Goal: Obtain resource: Download file/media

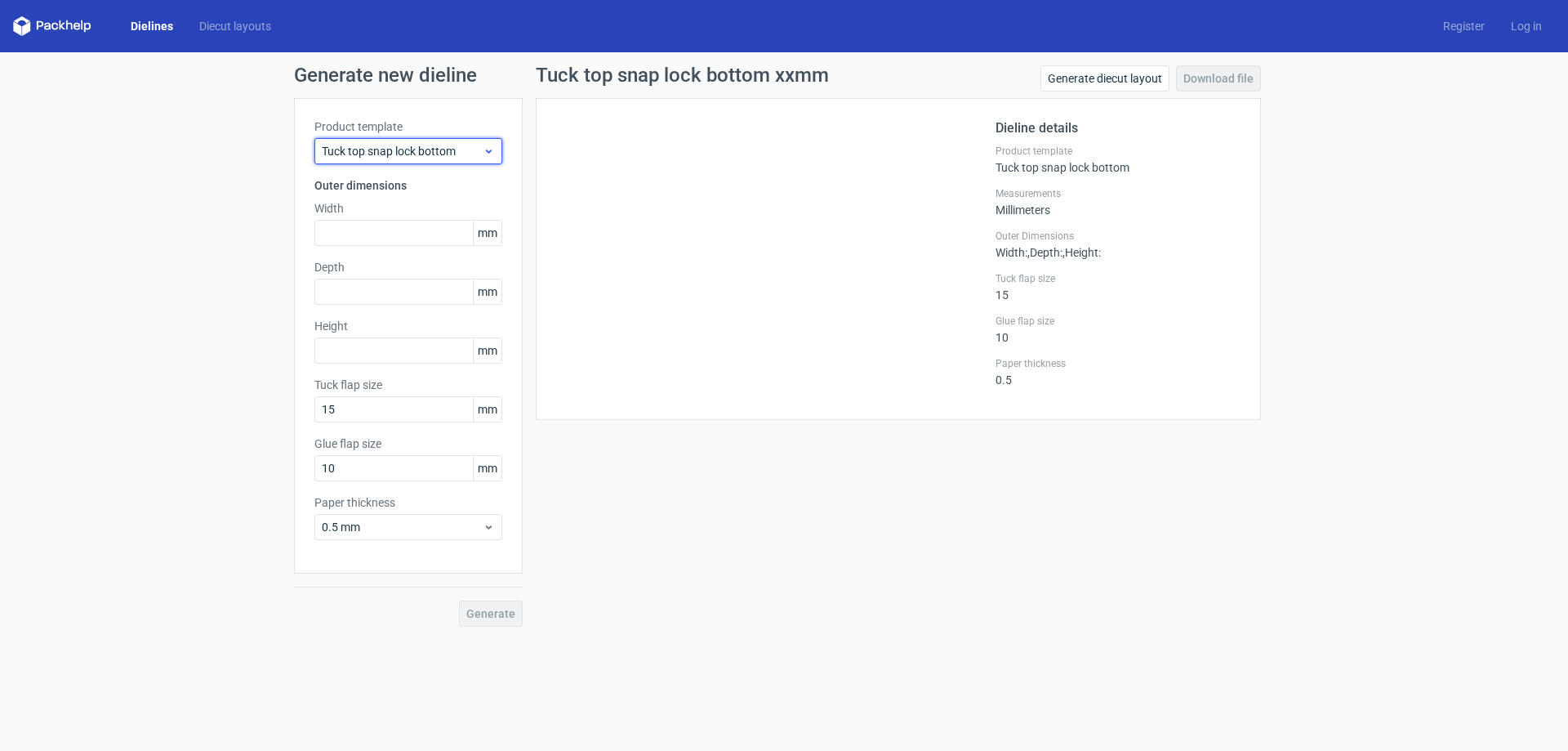
click at [391, 148] on span "Tuck top snap lock bottom" at bounding box center [402, 150] width 161 height 16
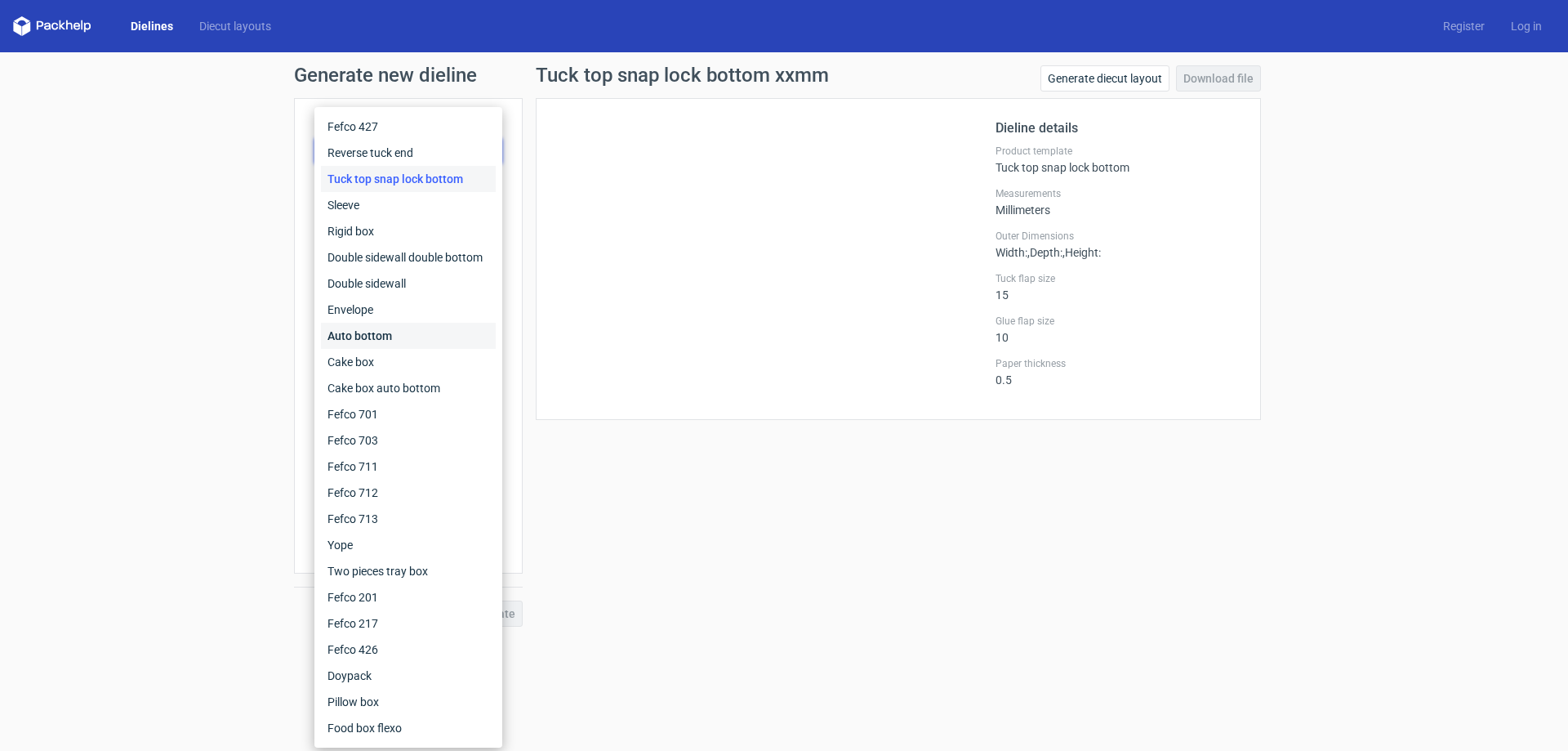
click at [400, 329] on div "Auto bottom" at bounding box center [408, 335] width 174 height 26
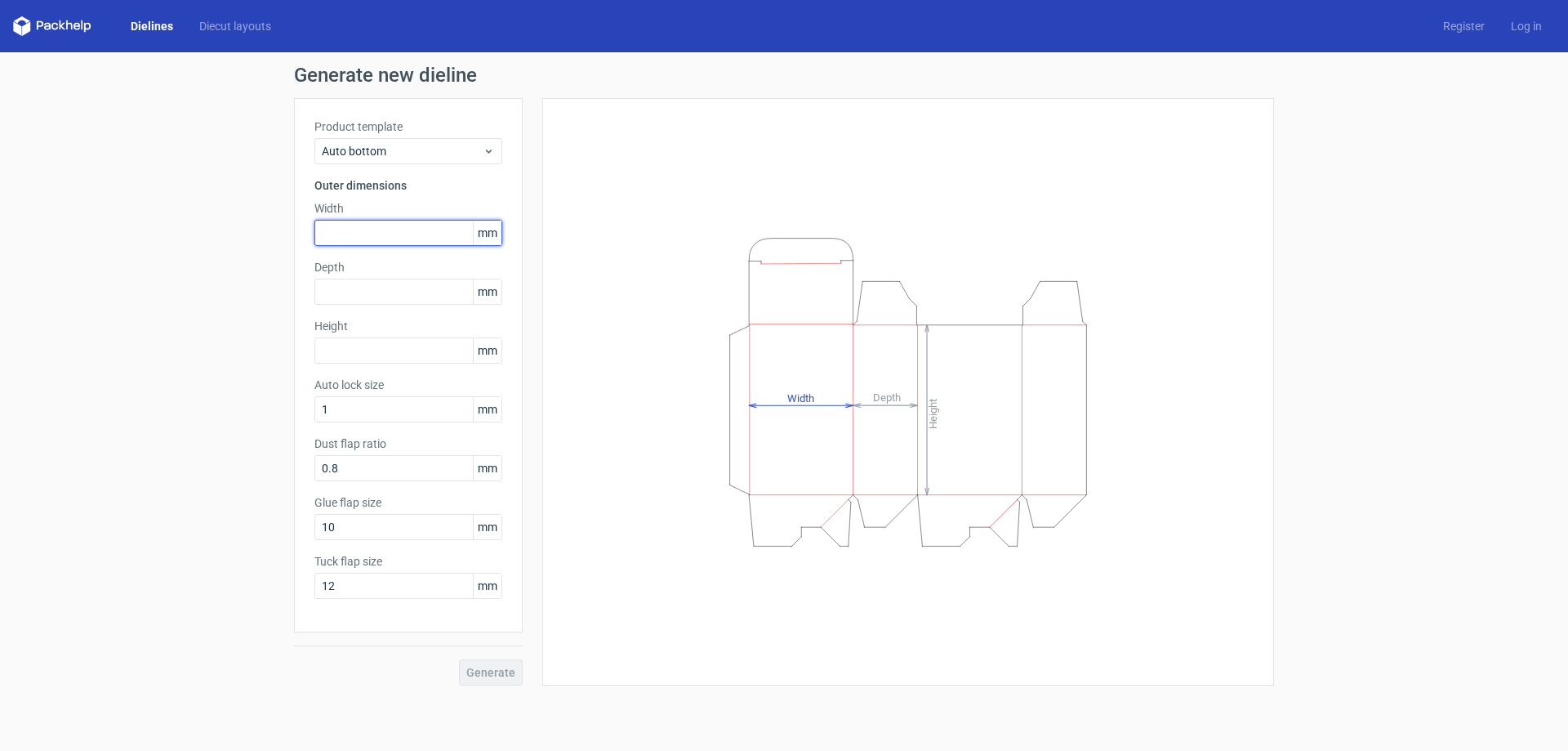
click at [405, 226] on input "text" at bounding box center [408, 233] width 188 height 26
type input "60"
drag, startPoint x: 356, startPoint y: 258, endPoint x: 369, endPoint y: 266, distance: 15.3
click at [361, 260] on div "Product template Auto bottom Outer dimensions Width 60 mm Depth mm Height mm Au…" at bounding box center [408, 364] width 229 height 534
click at [384, 273] on label "Depth" at bounding box center [408, 266] width 188 height 16
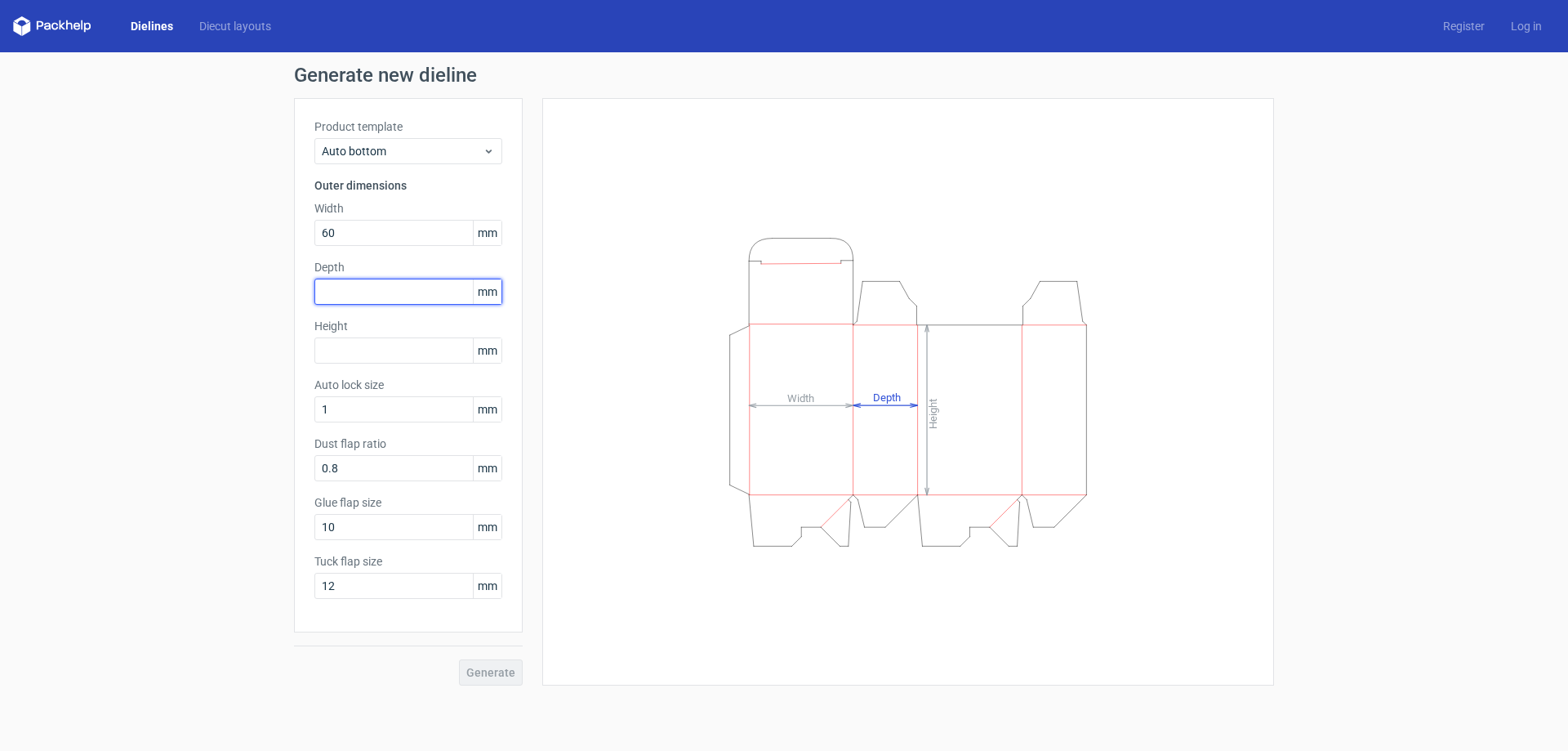
click at [388, 287] on input "text" at bounding box center [408, 291] width 188 height 26
type input "60"
click at [403, 366] on div "Product template Auto bottom Outer dimensions Width 60 mm Depth 60 mm Height mm…" at bounding box center [408, 364] width 229 height 534
click at [406, 358] on input "text" at bounding box center [408, 350] width 188 height 26
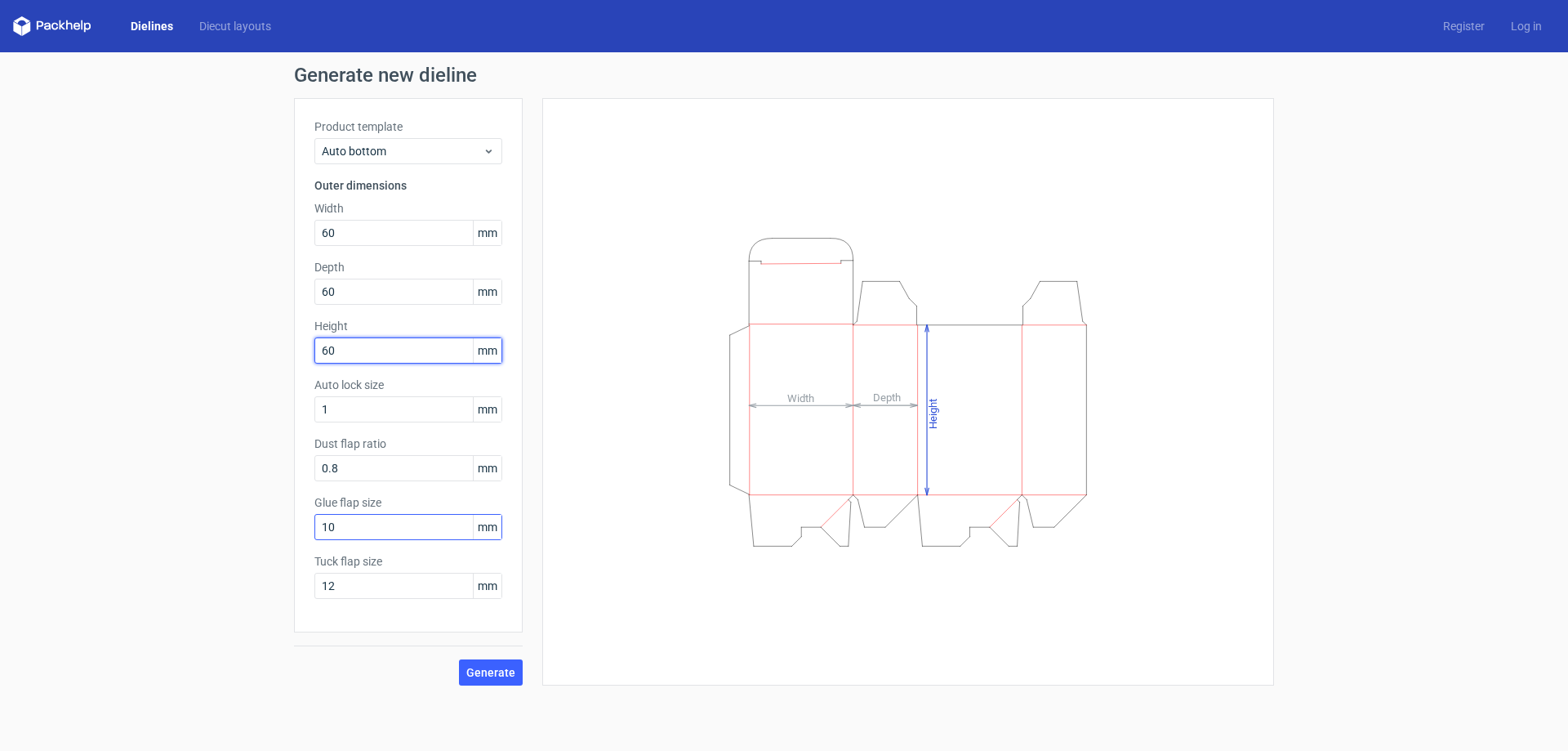
type input "60"
drag, startPoint x: 407, startPoint y: 525, endPoint x: 106, endPoint y: 535, distance: 301.2
click at [120, 538] on div "Generate new dieline Product template Auto bottom Outer dimensions Width 60 mm …" at bounding box center [784, 375] width 1568 height 646
type input "15"
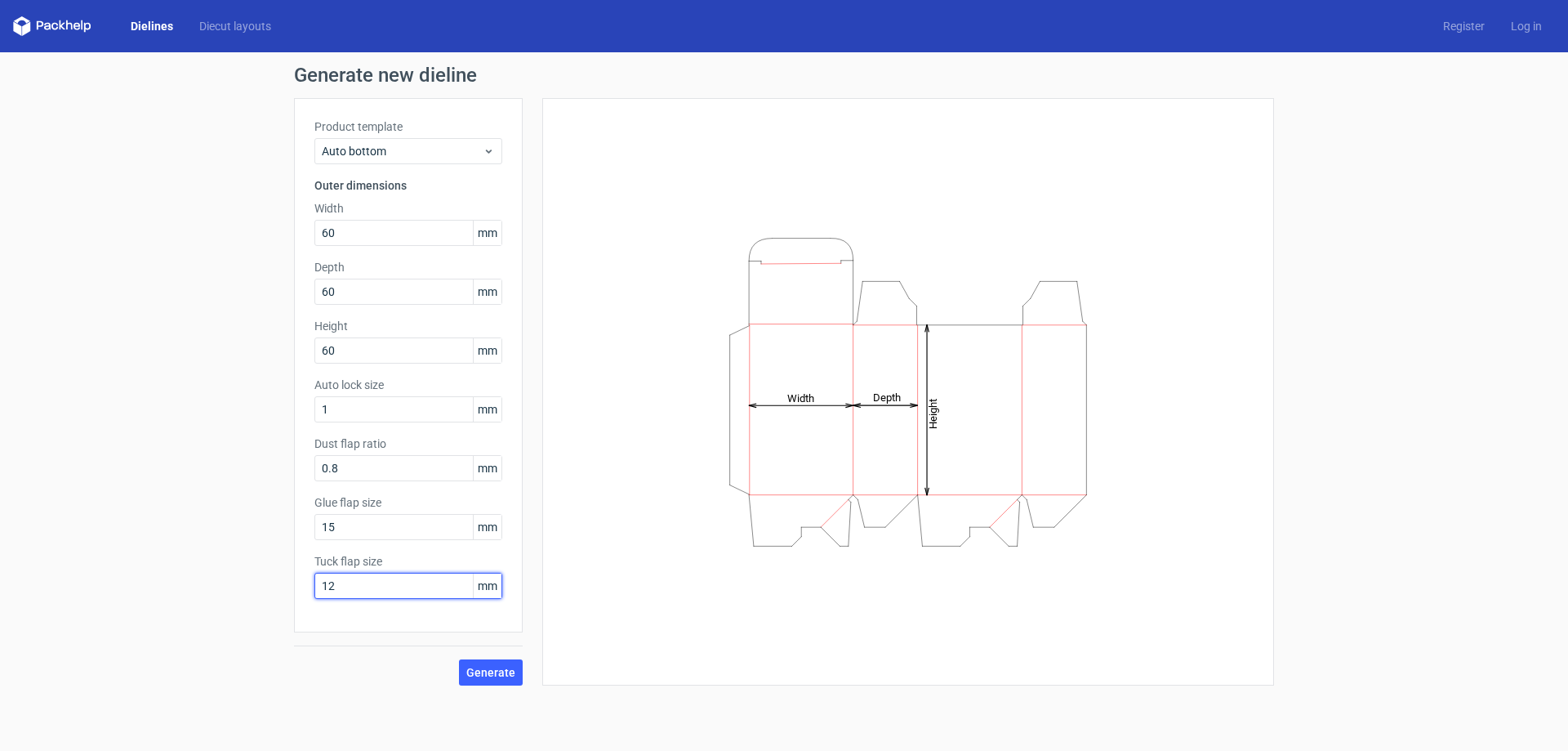
drag, startPoint x: 221, startPoint y: 632, endPoint x: 83, endPoint y: 639, distance: 138.2
click at [94, 660] on div "Generate new dieline Product template Auto bottom Outer dimensions Width 60 mm …" at bounding box center [784, 375] width 1568 height 646
type input "15"
click at [83, 639] on div "Generate new dieline Product template Auto bottom Outer dimensions Width 60 mm …" at bounding box center [784, 375] width 1568 height 646
click at [491, 685] on div "Generate new dieline Product template Auto bottom Outer dimensions Width 60 mm …" at bounding box center [784, 375] width 1568 height 646
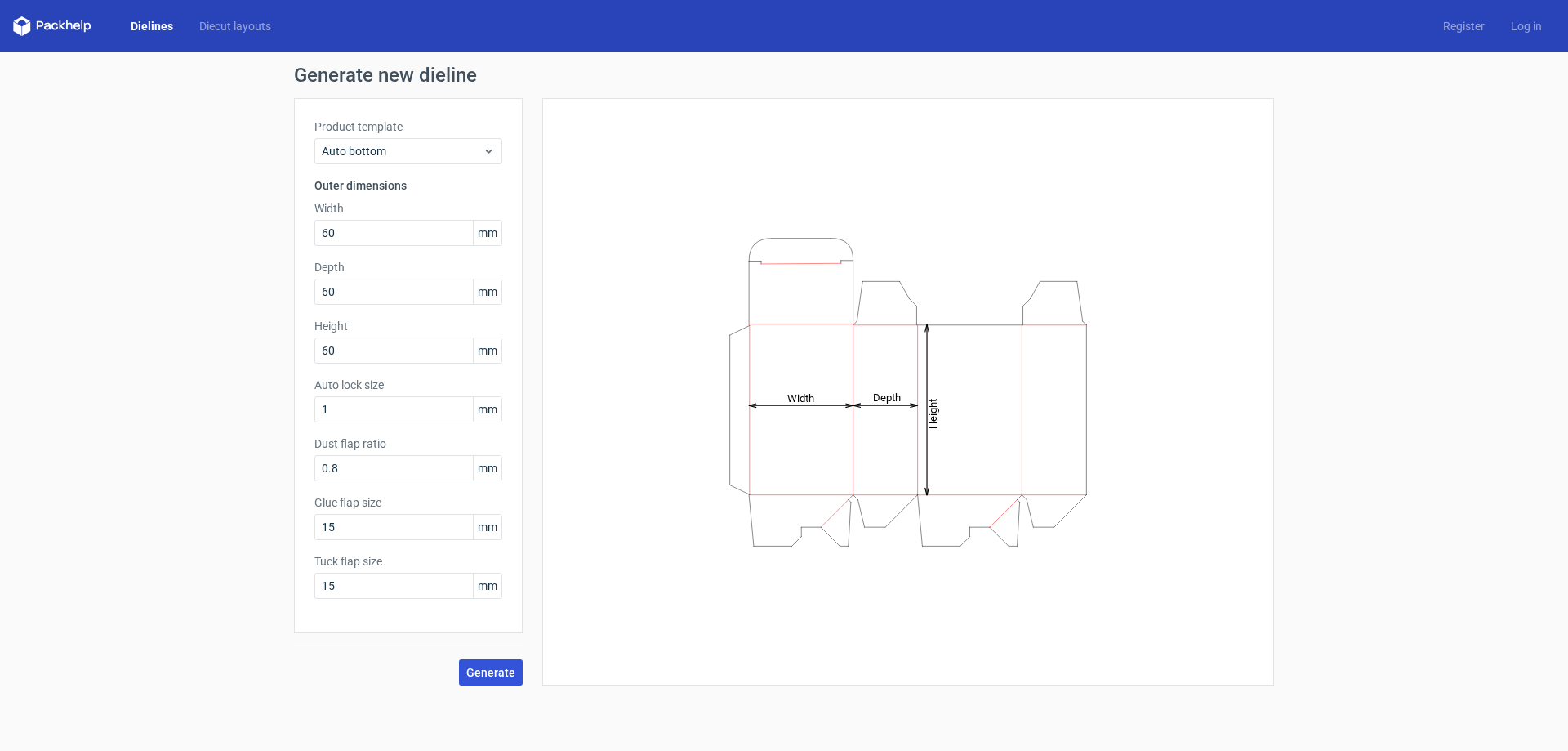
click at [489, 673] on span "Generate" at bounding box center [490, 673] width 49 height 12
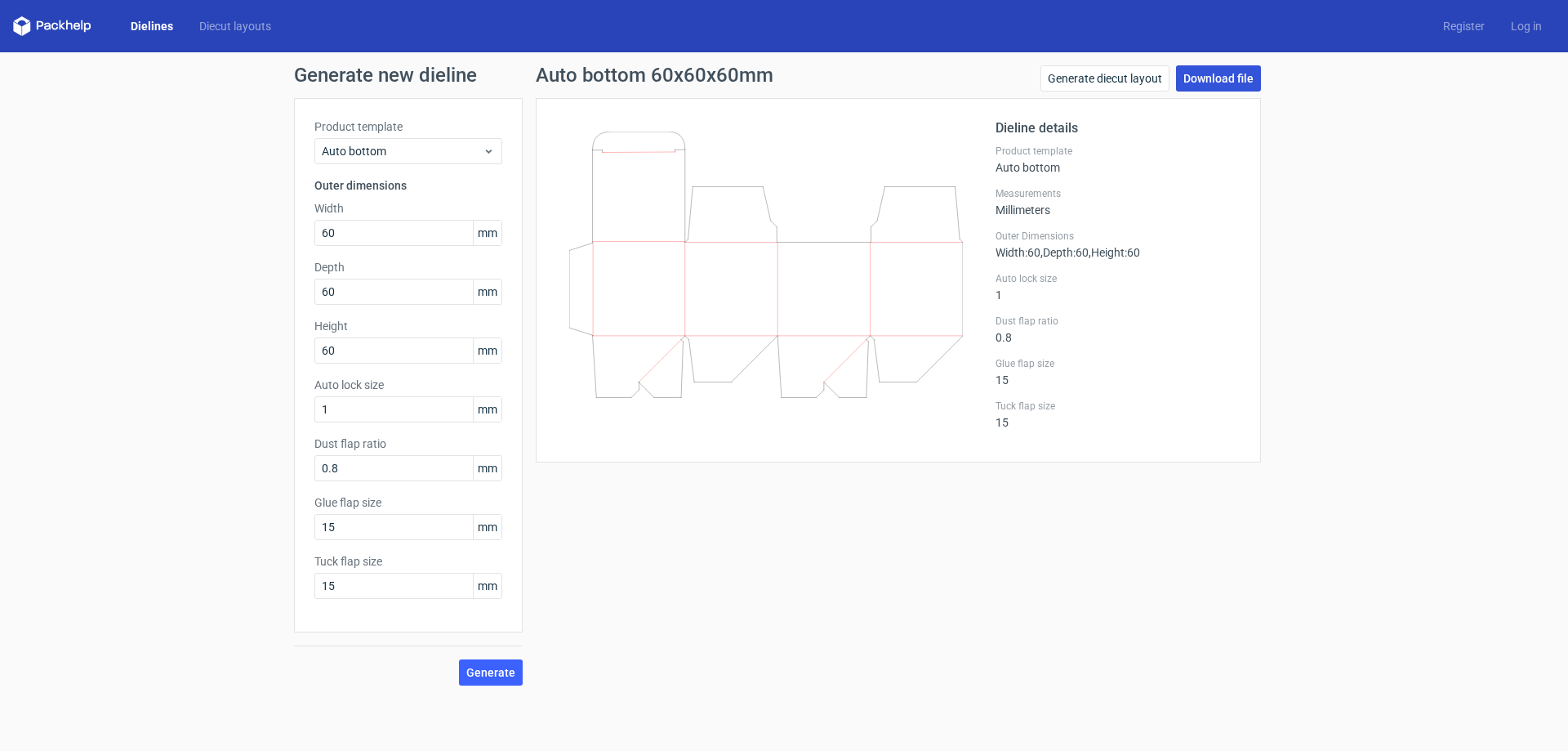
click at [1255, 80] on link "Download file" at bounding box center [1219, 78] width 85 height 26
click at [1368, 391] on div "Generate new dieline Product template Auto bottom Outer dimensions Width 60 mm …" at bounding box center [784, 375] width 1568 height 646
drag, startPoint x: 91, startPoint y: 17, endPoint x: 48, endPoint y: 32, distance: 45.5
click at [50, 31] on div "Dielines Diecut layouts" at bounding box center [148, 26] width 271 height 19
click at [48, 32] on icon at bounding box center [51, 26] width 78 height 19
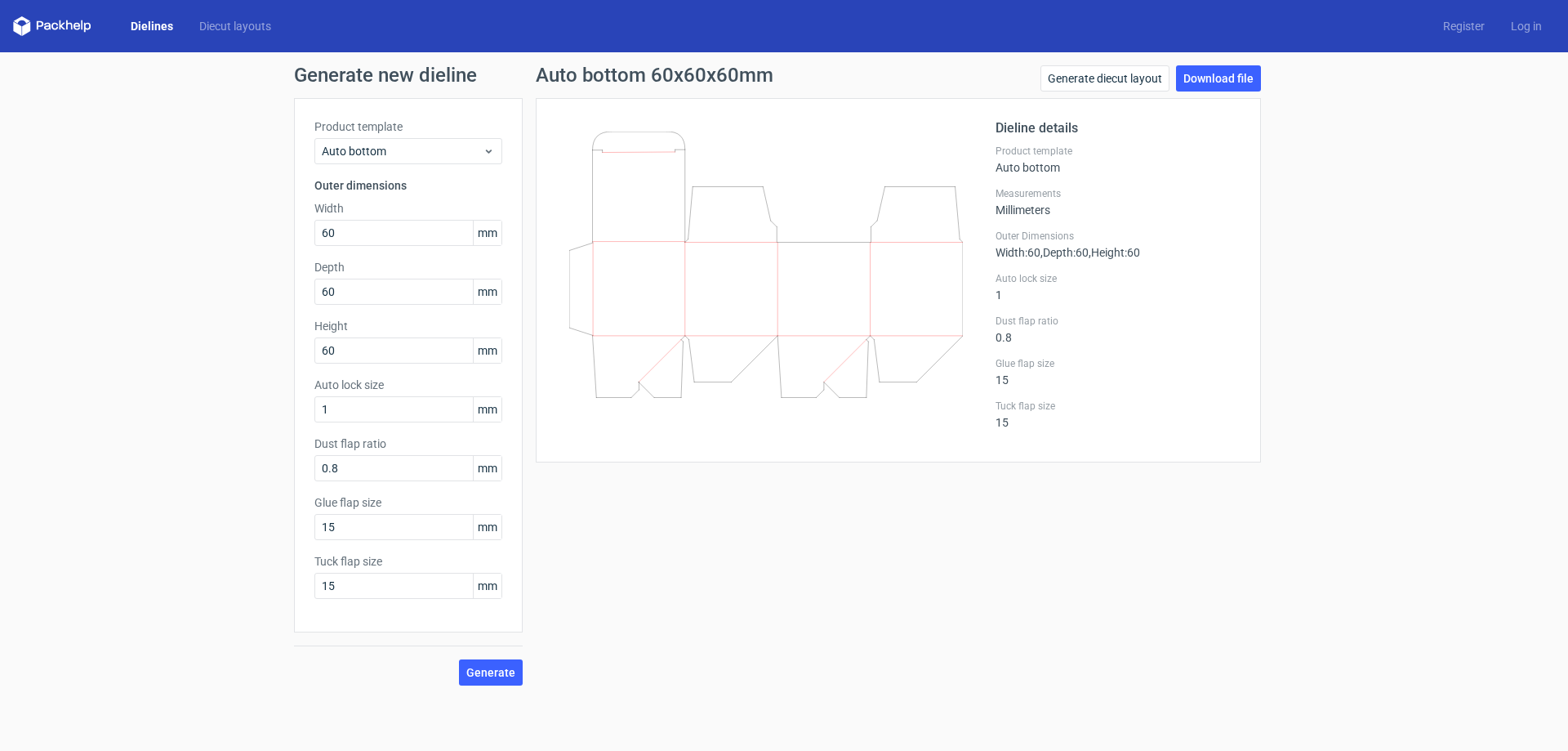
click at [56, 21] on icon at bounding box center [51, 26] width 78 height 19
click at [146, 28] on link "Dielines" at bounding box center [151, 26] width 69 height 16
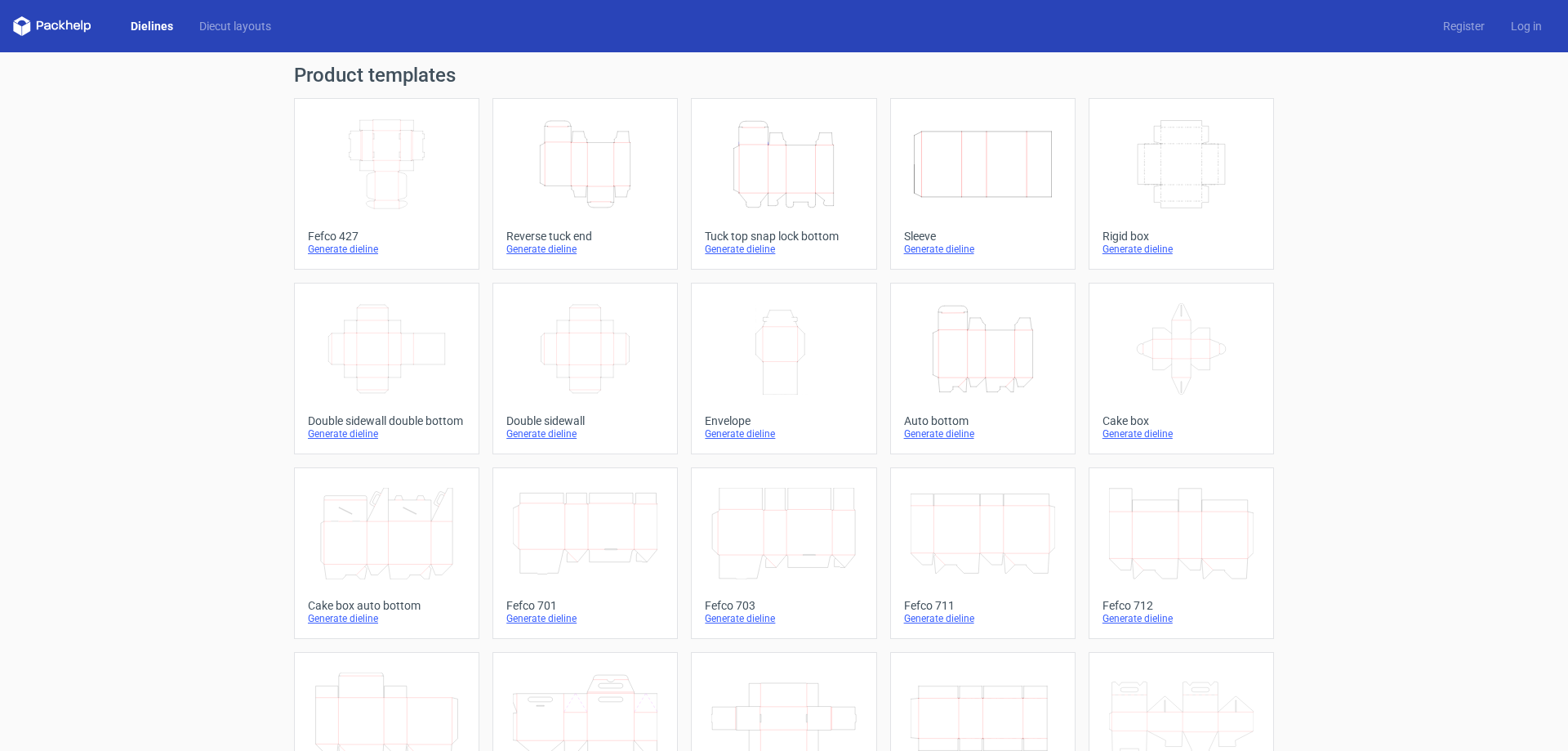
click at [80, 22] on icon at bounding box center [51, 26] width 78 height 19
click at [254, 25] on link "Diecut layouts" at bounding box center [235, 26] width 98 height 16
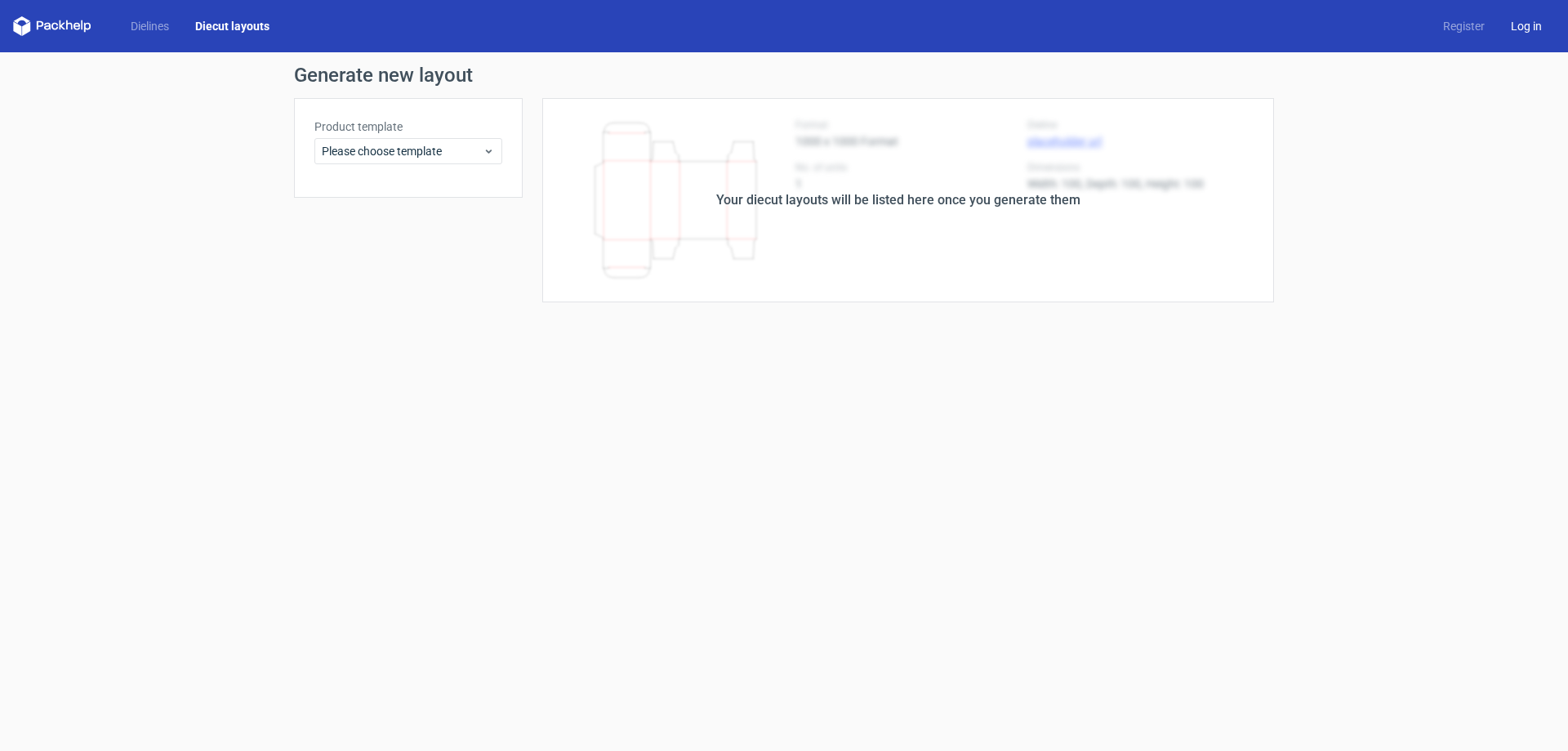
click at [1531, 30] on link "Log in" at bounding box center [1526, 26] width 57 height 16
